Goal: Transaction & Acquisition: Purchase product/service

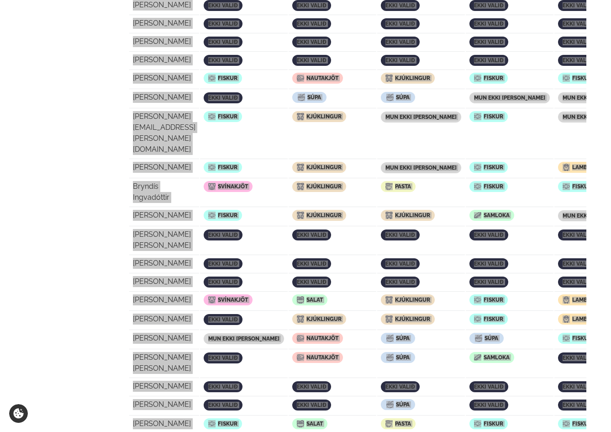
scroll to position [155, 0]
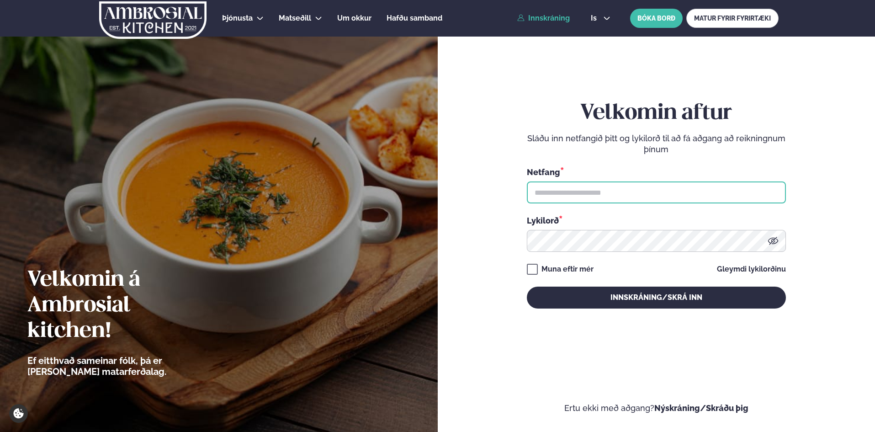
click at [629, 196] on input "text" at bounding box center [656, 192] width 259 height 22
type input "**********"
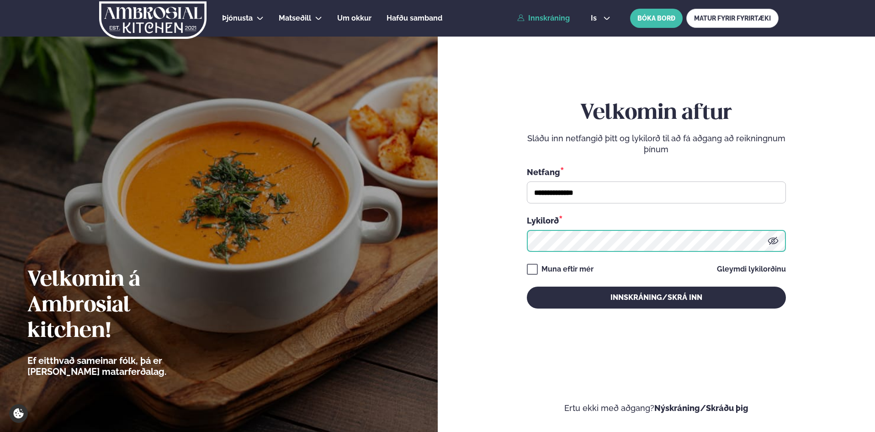
click at [527, 287] on button "Innskráning/Skrá inn" at bounding box center [656, 298] width 259 height 22
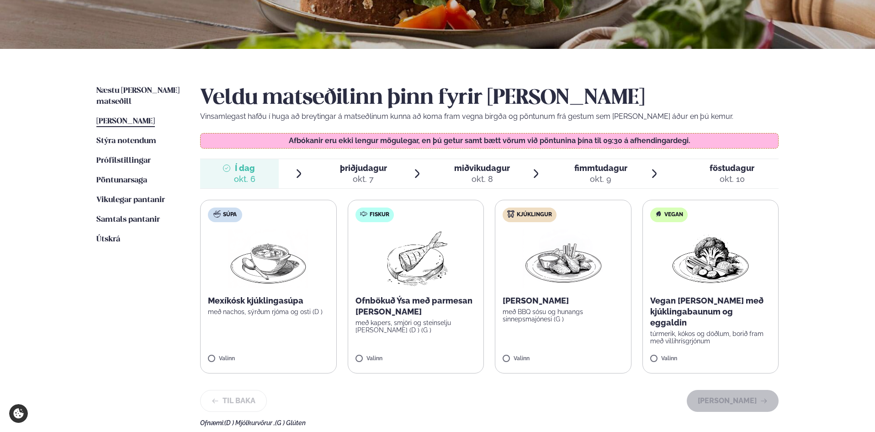
scroll to position [152, 0]
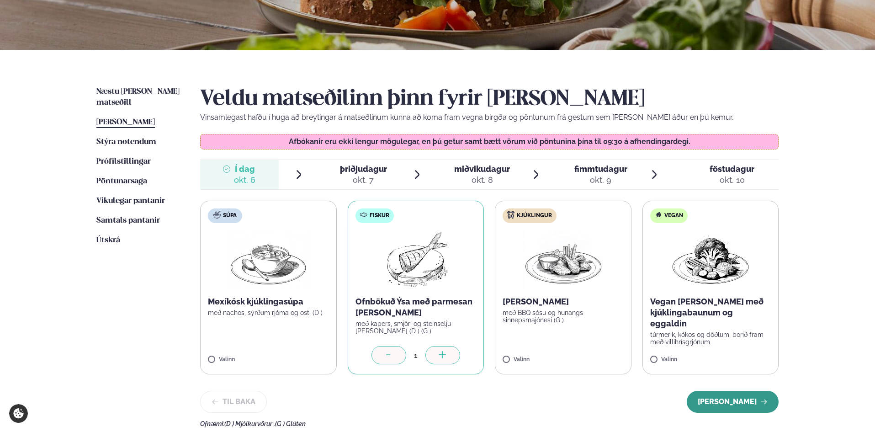
click at [727, 399] on button "Halda áfram" at bounding box center [733, 402] width 92 height 22
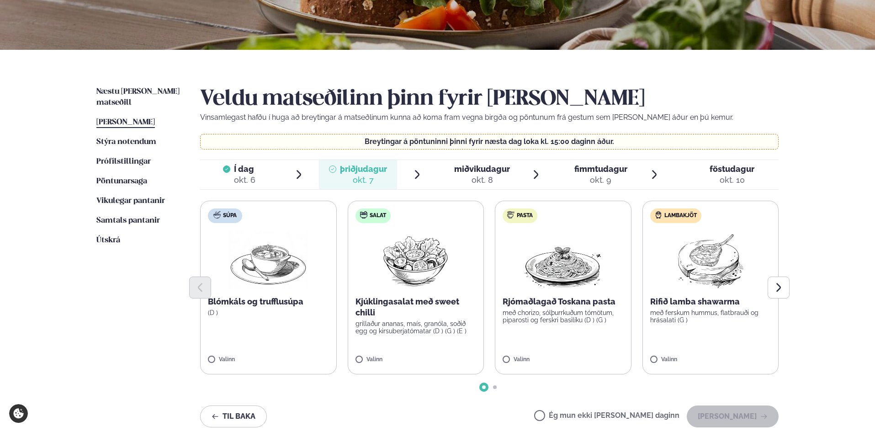
click at [359, 356] on label "Salat Kjúklingasalat með sweet chilli grillaður ananas, maís, granóla, soðið eg…" at bounding box center [416, 288] width 137 height 174
click at [734, 410] on button "Halda áfram" at bounding box center [733, 416] width 92 height 22
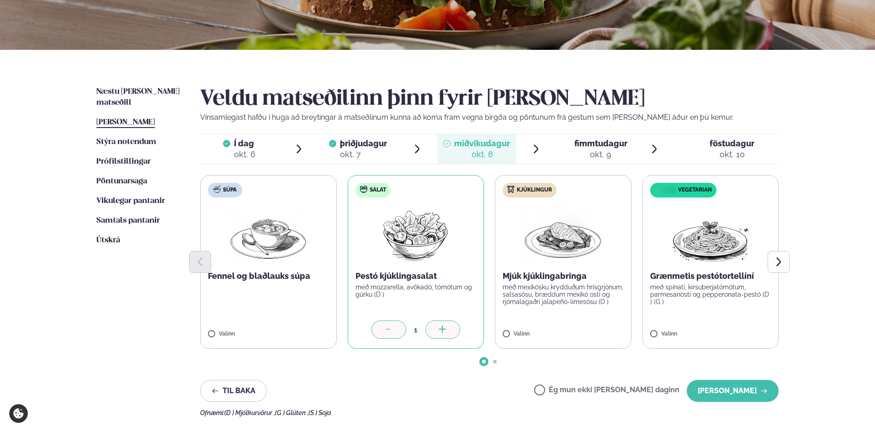
click at [363, 139] on span "þriðjudagur" at bounding box center [363, 143] width 47 height 10
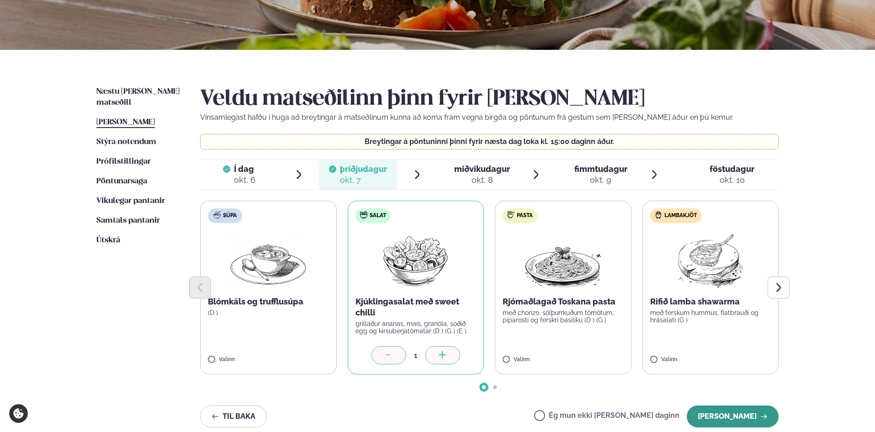
click at [753, 413] on button "Halda áfram" at bounding box center [733, 416] width 92 height 22
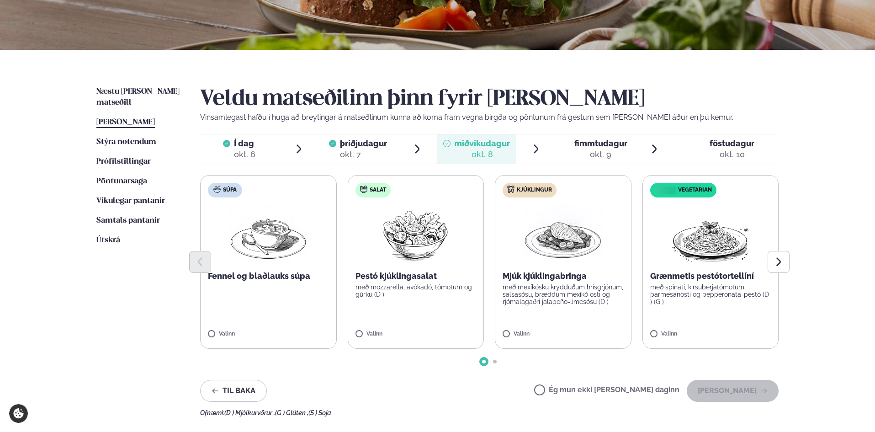
click at [749, 413] on div "Ofnæmi: (D ) Mjólkurvörur , (G ) Glúten , (S ) Soja" at bounding box center [489, 412] width 579 height 7
click at [721, 386] on button "Halda áfram" at bounding box center [733, 391] width 92 height 22
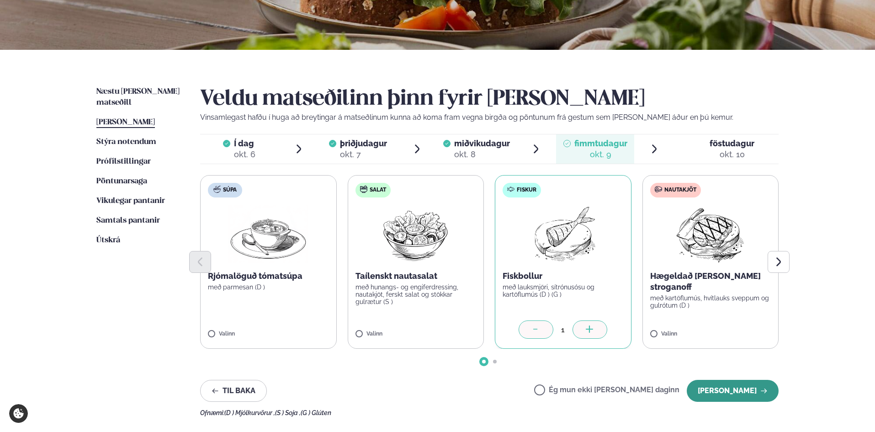
click at [736, 382] on button "Halda áfram" at bounding box center [733, 391] width 92 height 22
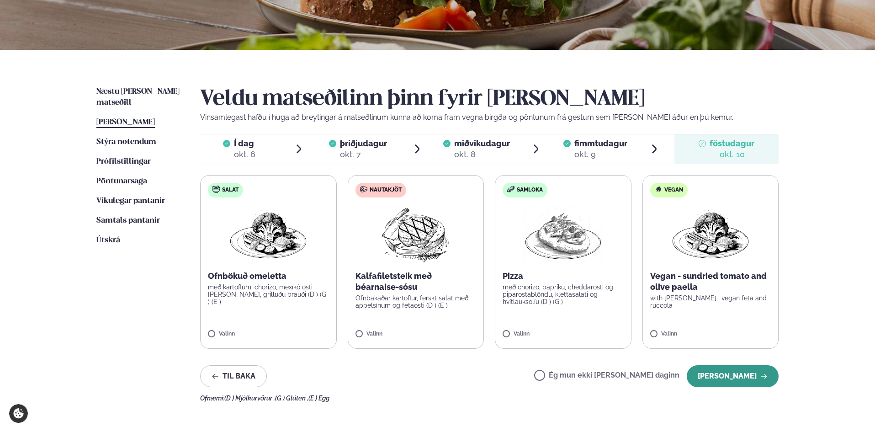
click at [741, 379] on button "Halda áfram" at bounding box center [733, 376] width 92 height 22
